Goal: Feedback & Contribution: Leave review/rating

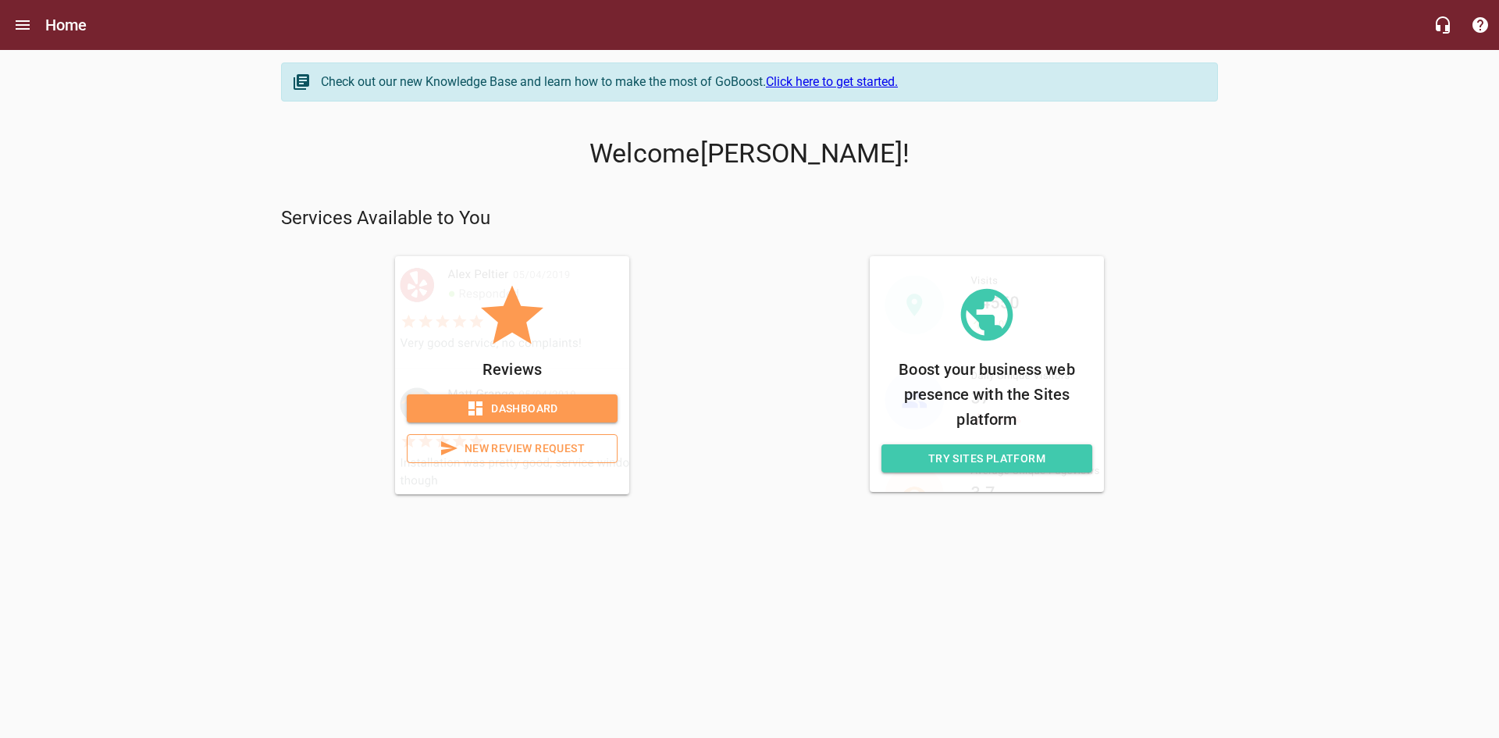
click at [560, 450] on span "New Review Request" at bounding box center [512, 449] width 184 height 20
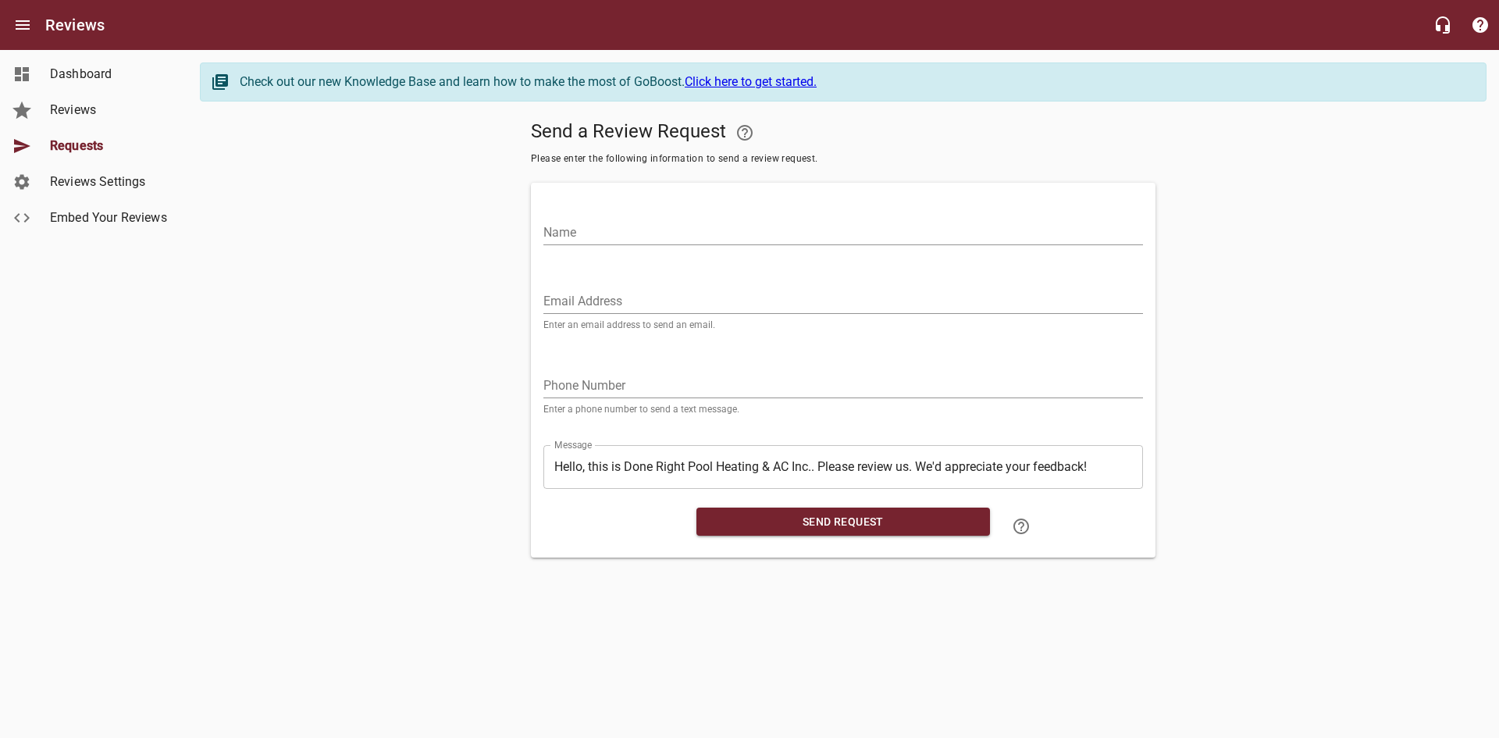
click at [628, 310] on input "Email Address" at bounding box center [842, 301] width 599 height 25
paste input "[EMAIL_ADDRESS][DOMAIN_NAME]"
type input "[EMAIL_ADDRESS][DOMAIN_NAME]"
drag, startPoint x: 635, startPoint y: 235, endPoint x: 652, endPoint y: 219, distance: 23.7
click at [635, 235] on input "Name" at bounding box center [842, 232] width 599 height 25
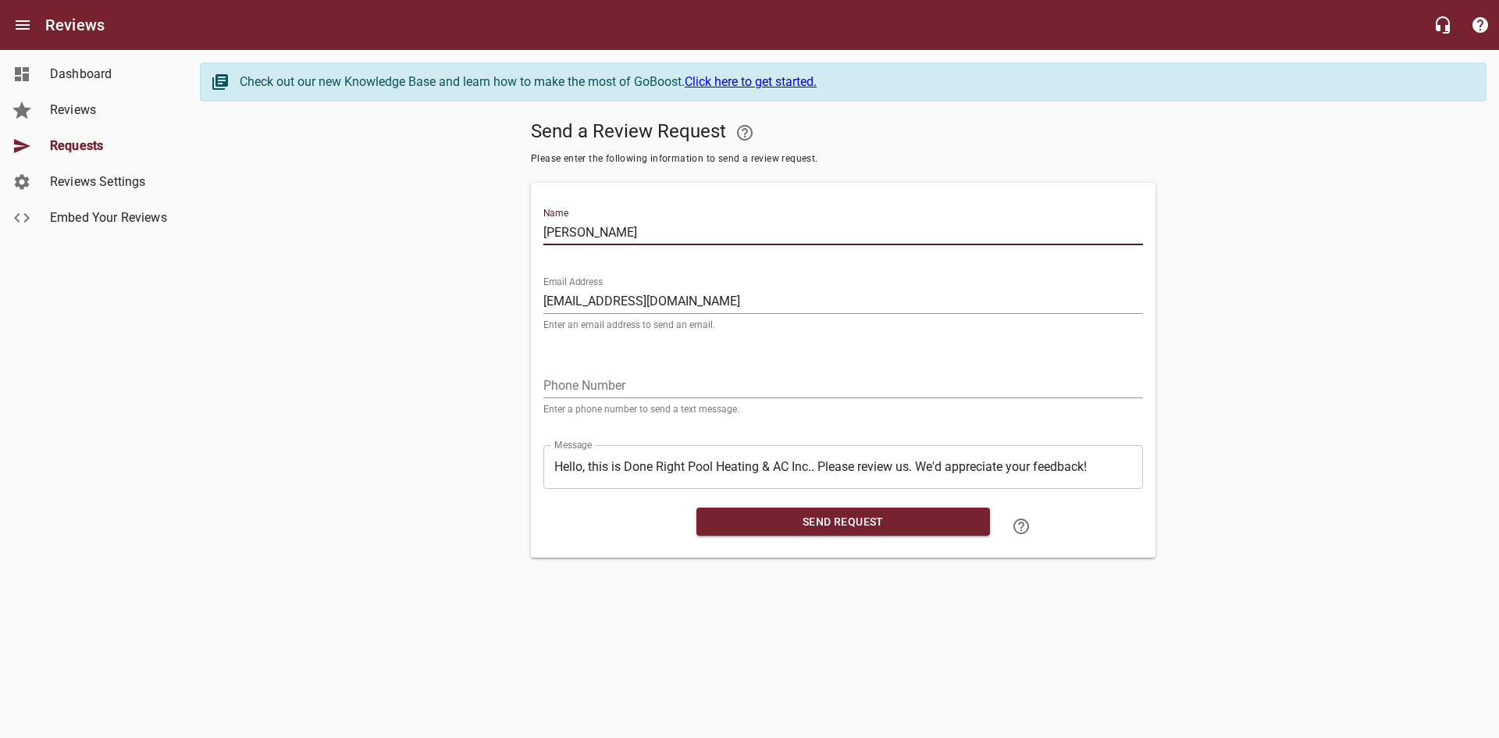
type input "[PERSON_NAME]"
click at [657, 386] on input "tel" at bounding box center [842, 385] width 599 height 25
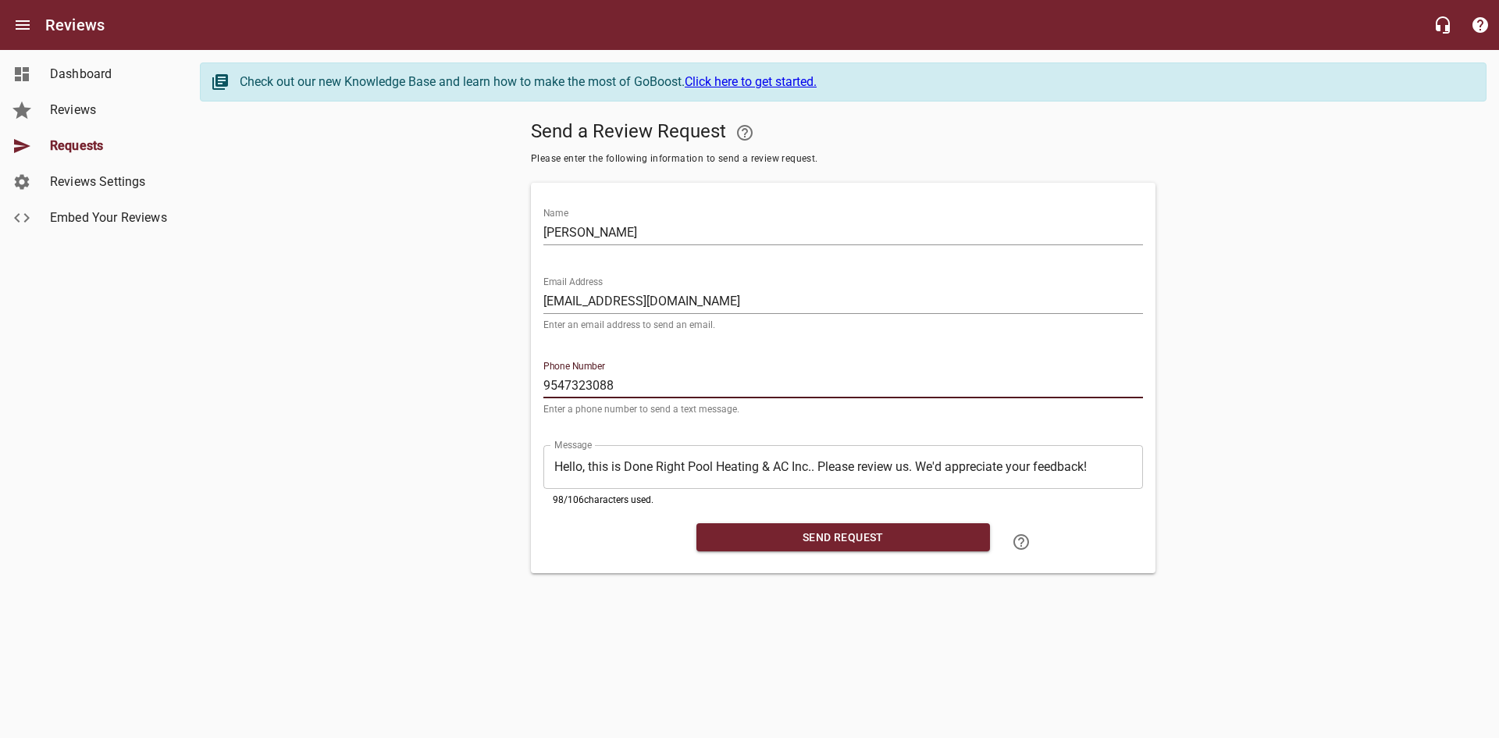
type input "9547323088"
click at [908, 532] on span "Send Request" at bounding box center [843, 538] width 268 height 20
